Goal: Information Seeking & Learning: Understand process/instructions

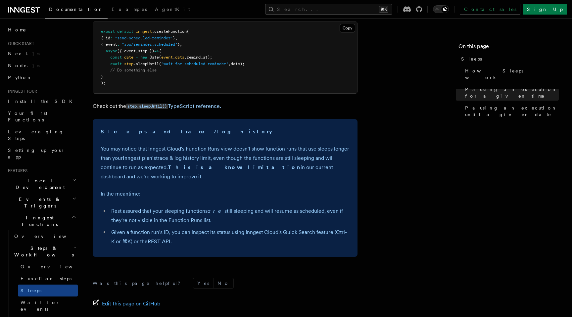
scroll to position [414, 0]
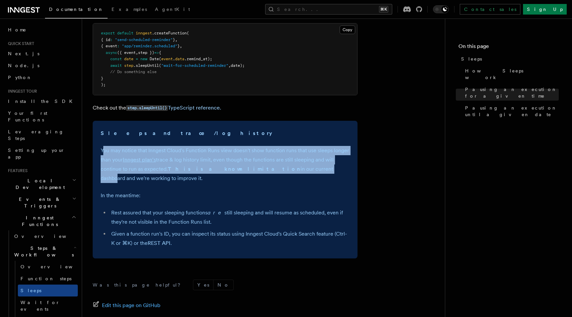
drag, startPoint x: 103, startPoint y: 153, endPoint x: 278, endPoint y: 173, distance: 176.0
click at [278, 173] on p "You may notice that Inngest Cloud's Function Runs view doesn't show function ru…" at bounding box center [225, 164] width 249 height 37
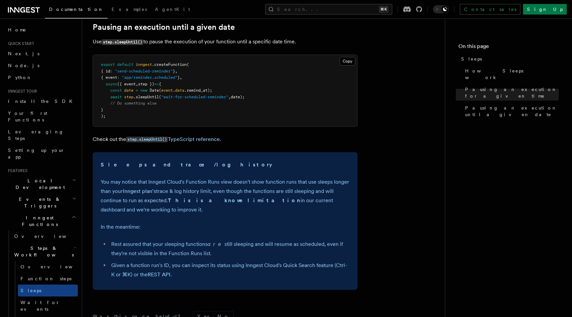
scroll to position [381, 0]
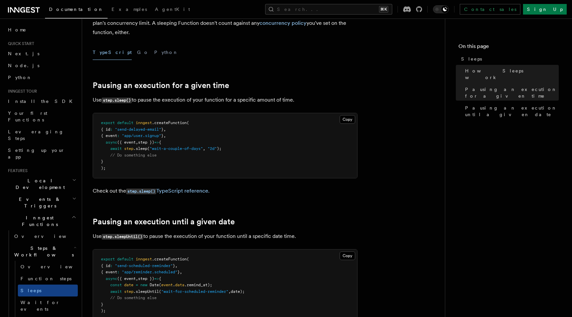
scroll to position [188, 0]
